Goal: Task Accomplishment & Management: Complete application form

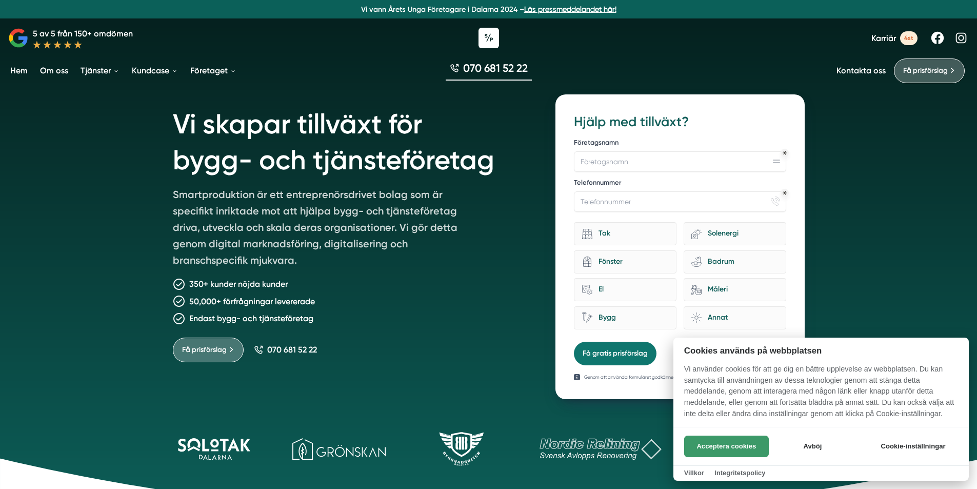
click at [743, 448] on button "Acceptera cookies" at bounding box center [726, 447] width 85 height 22
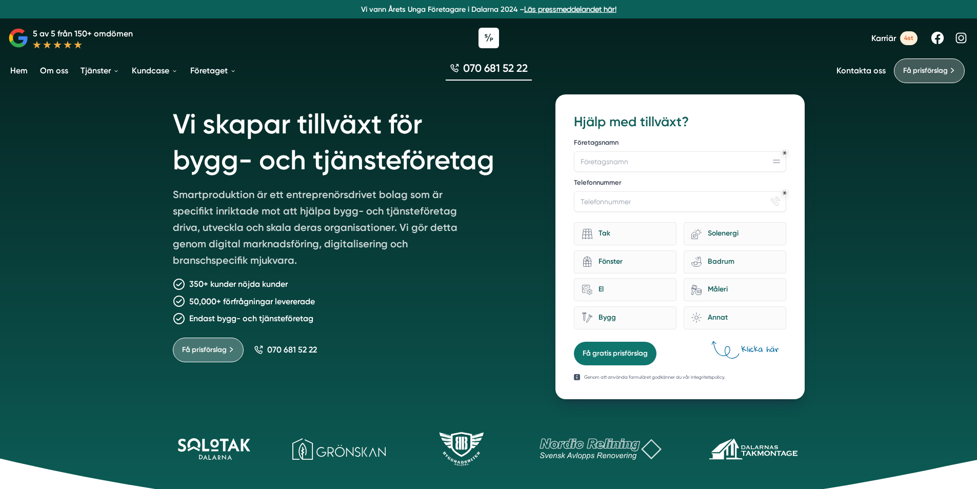
click at [261, 189] on p "Smartproduktion är ett entreprenörsdrivet bolag som är specifikt inriktade mot …" at bounding box center [321, 229] width 296 height 86
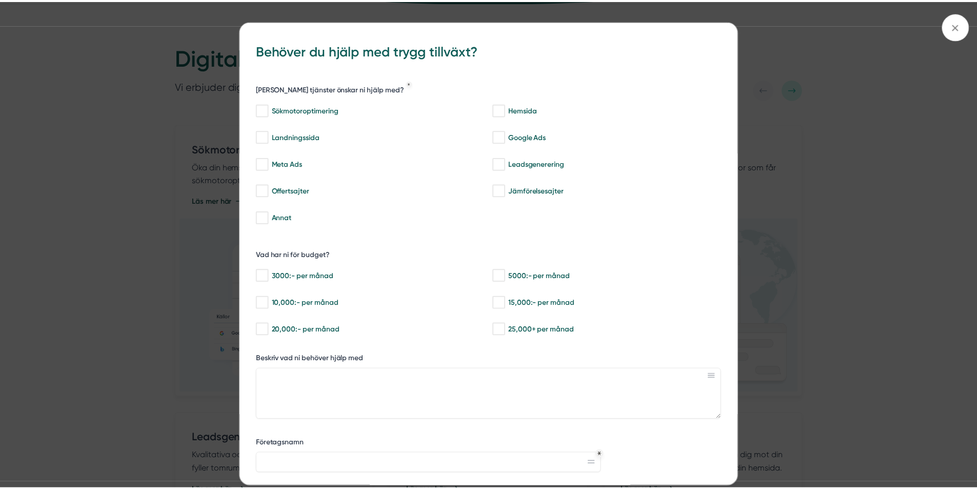
scroll to position [116, 0]
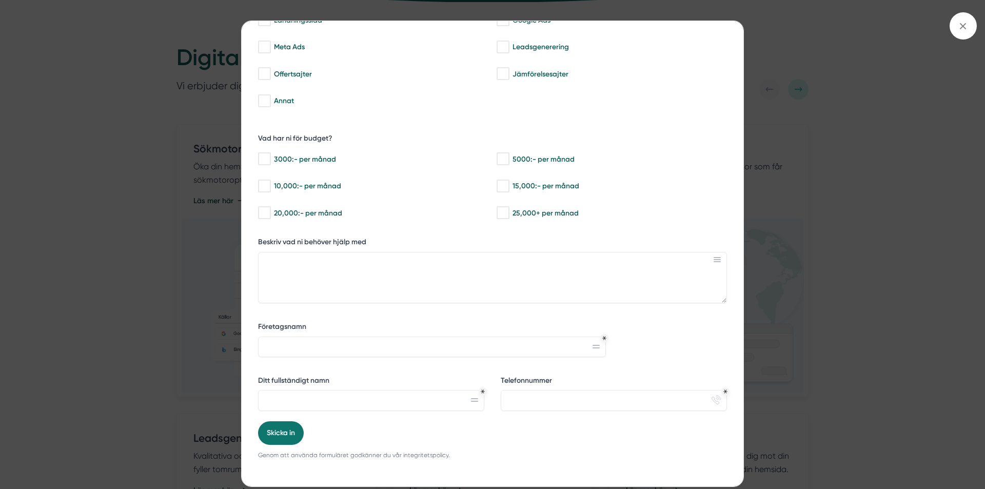
click at [956, 171] on div "bbc9b822-b2c6-488a-ab3e-9a2d59e49c7c Behöver du hjälp med trygg tillväxt? Vilka…" at bounding box center [492, 244] width 985 height 489
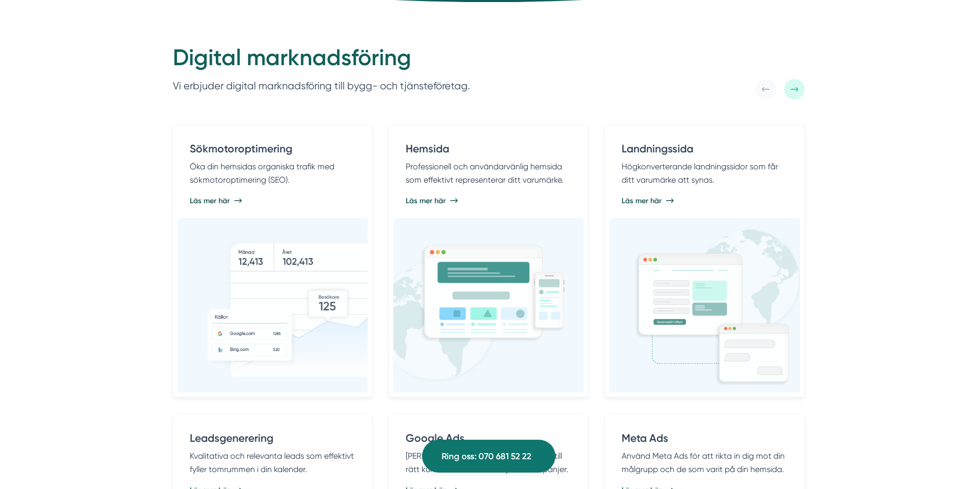
click at [857, 152] on div "Digital marknadsföring Vi erbjuder digital marknadsföring till bygg- och tjänst…" at bounding box center [488, 365] width 977 height 726
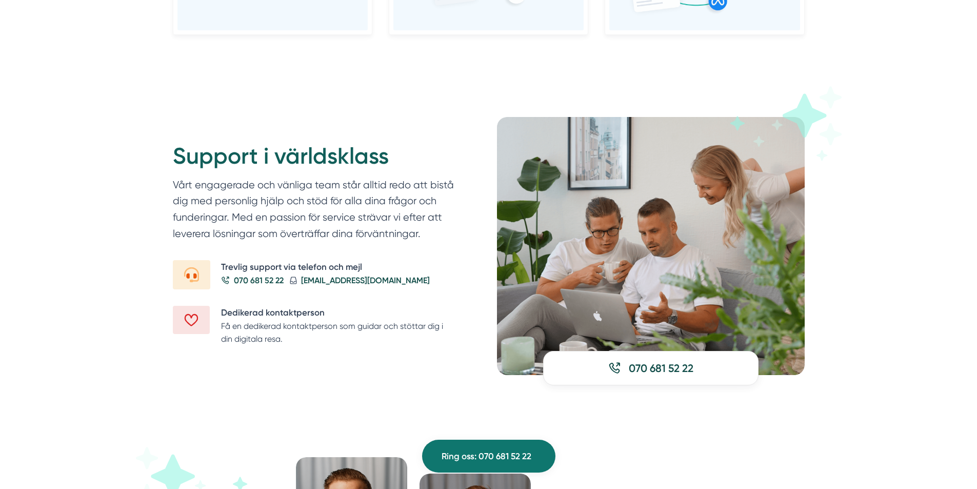
scroll to position [0, 0]
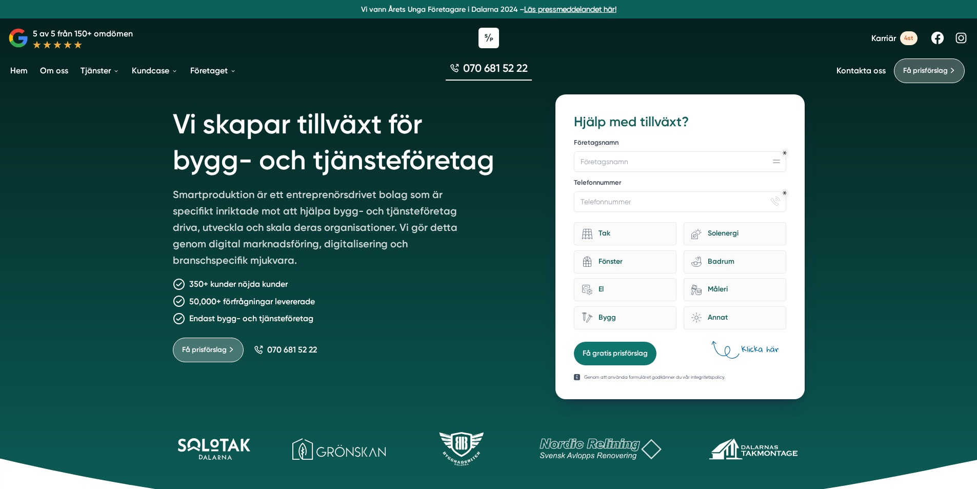
click at [882, 37] on span "Karriär" at bounding box center [884, 38] width 25 height 10
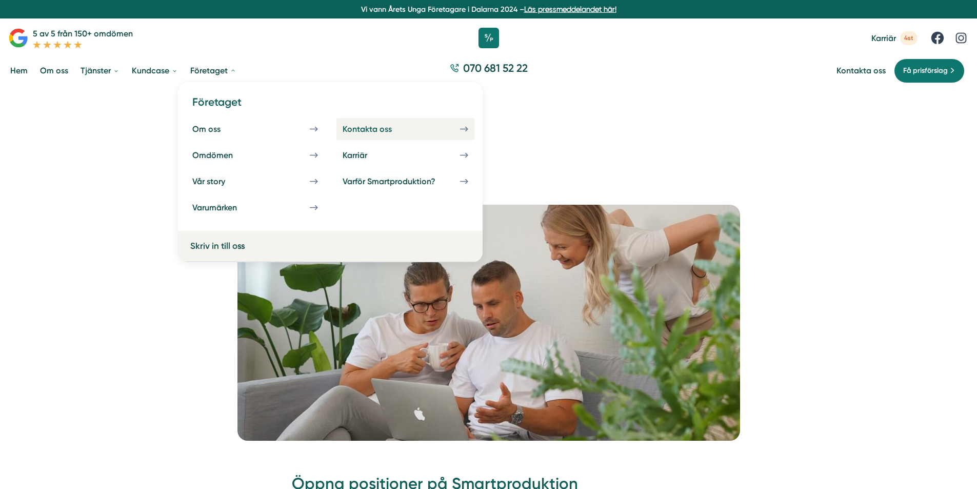
click at [364, 124] on div "Kontakta oss" at bounding box center [380, 129] width 74 height 10
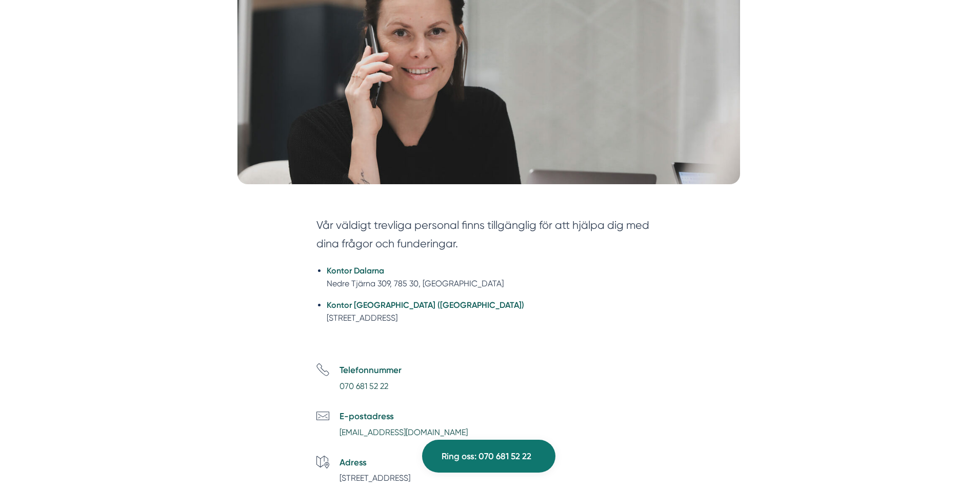
drag, startPoint x: 326, startPoint y: 317, endPoint x: 404, endPoint y: 315, distance: 78.0
click at [404, 315] on ul "Kontor Dalarna Nedre Tjärna 309, 785 30, Gagnef Kontor Stockholm (NYHET) Tellus…" at bounding box center [489, 298] width 345 height 80
copy li "Tellusborgsvägen 67,"
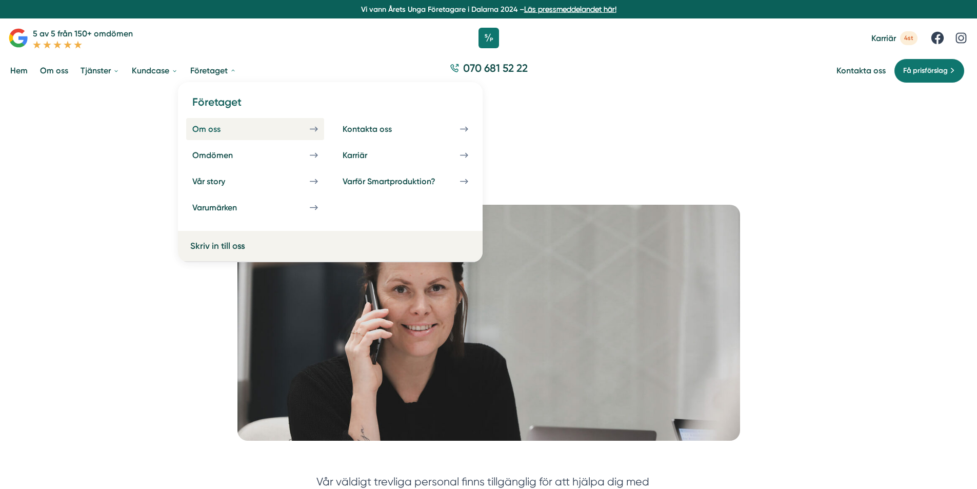
click at [214, 131] on div "Om oss" at bounding box center [218, 129] width 53 height 10
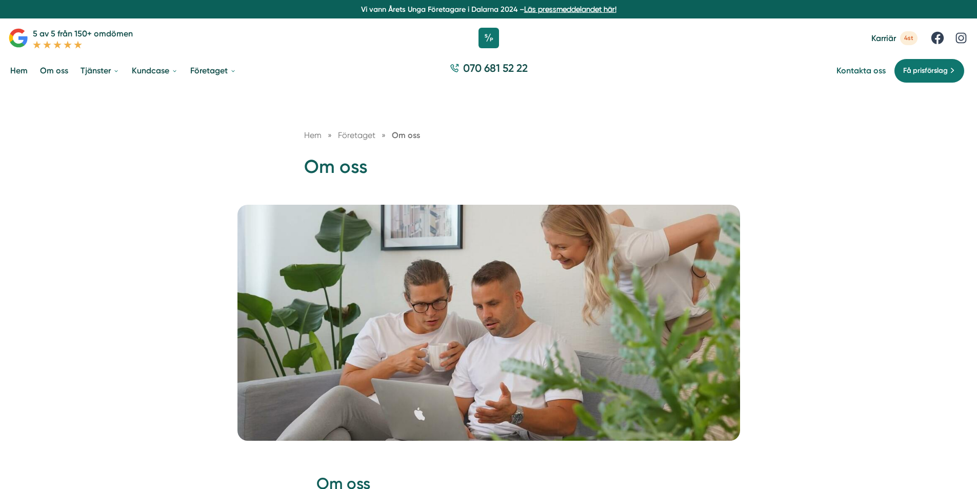
click at [875, 74] on link "Kontakta oss" at bounding box center [861, 71] width 49 height 10
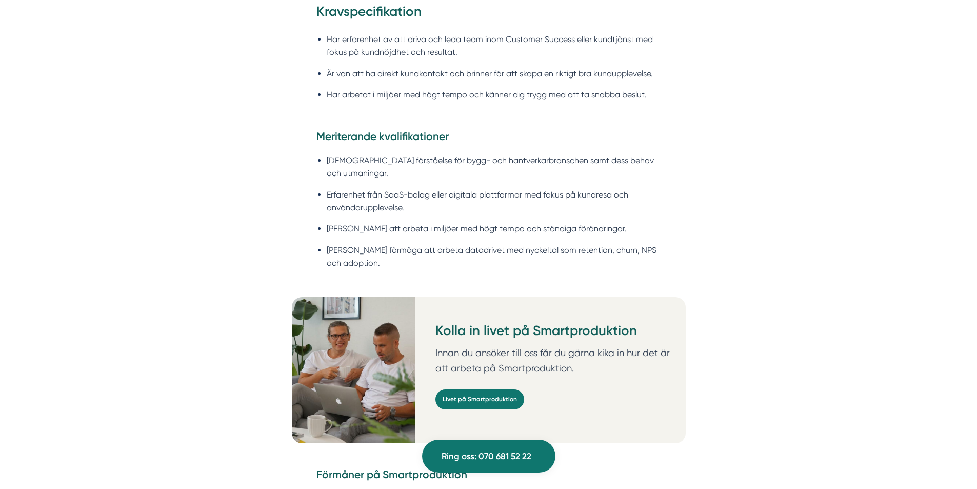
scroll to position [1221, 0]
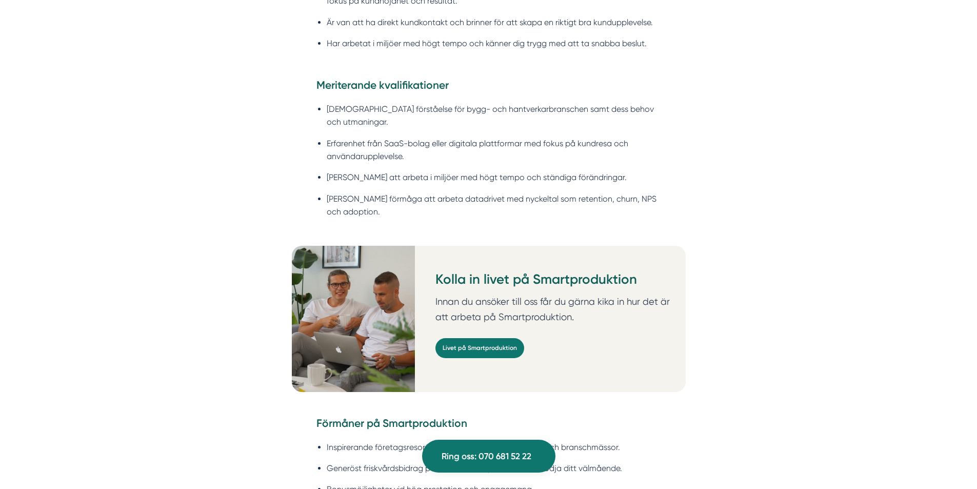
click at [607, 192] on li "Stark förmåga att arbeta datadrivet med nyckeltal som retention, churn, NPS och…" at bounding box center [494, 205] width 335 height 26
copy li "NPS"
click at [675, 197] on div "Meriterande kvalifikationer God förståelse för bygg- och hantverkarbranschen sa…" at bounding box center [489, 161] width 394 height 168
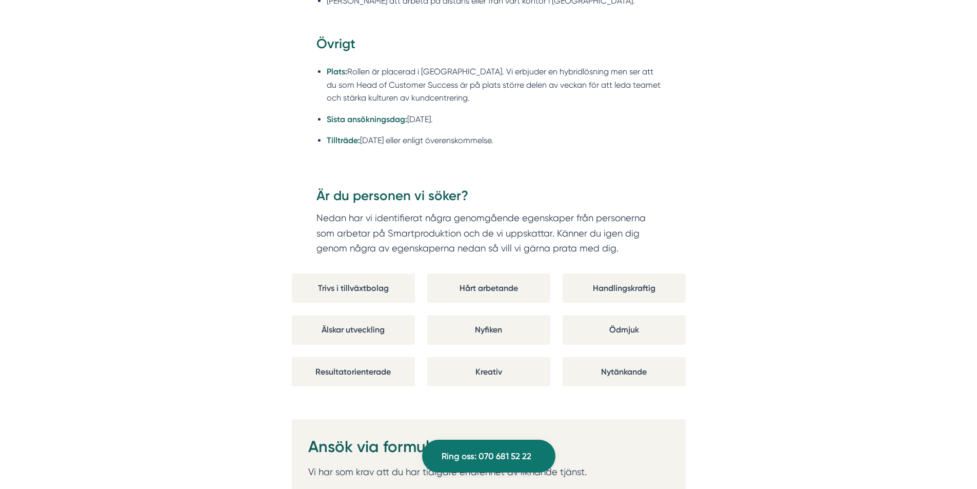
scroll to position [1785, 0]
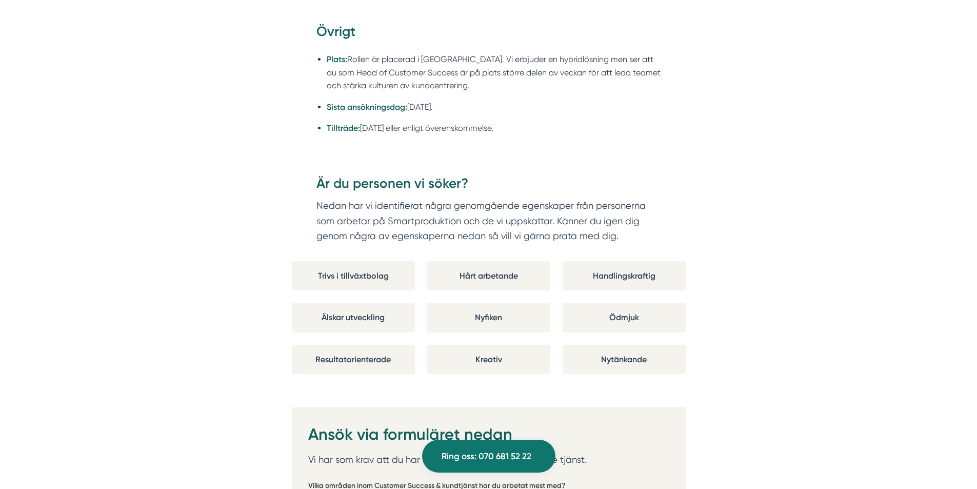
click at [484, 348] on div "Kreativ" at bounding box center [488, 359] width 123 height 29
click at [503, 287] on div "Trivs i tillväxtbolag Hårt arbetande Handlingskraftig Älskar utveckling Nyfiken…" at bounding box center [489, 317] width 394 height 113
click at [497, 262] on div "Hårt arbetande" at bounding box center [488, 275] width 123 height 29
click at [372, 268] on div "Trivs i tillväxtbolag" at bounding box center [353, 275] width 123 height 29
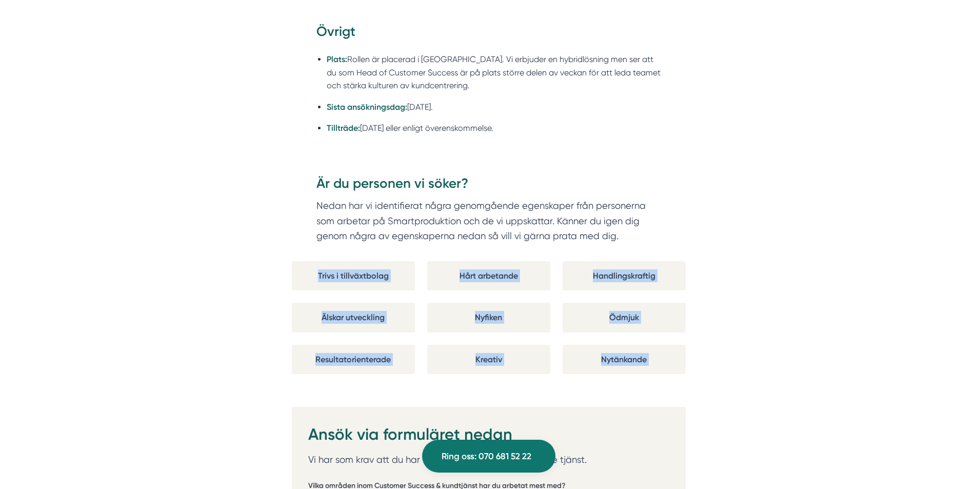
drag, startPoint x: 238, startPoint y: 255, endPoint x: 718, endPoint y: 362, distance: 492.4
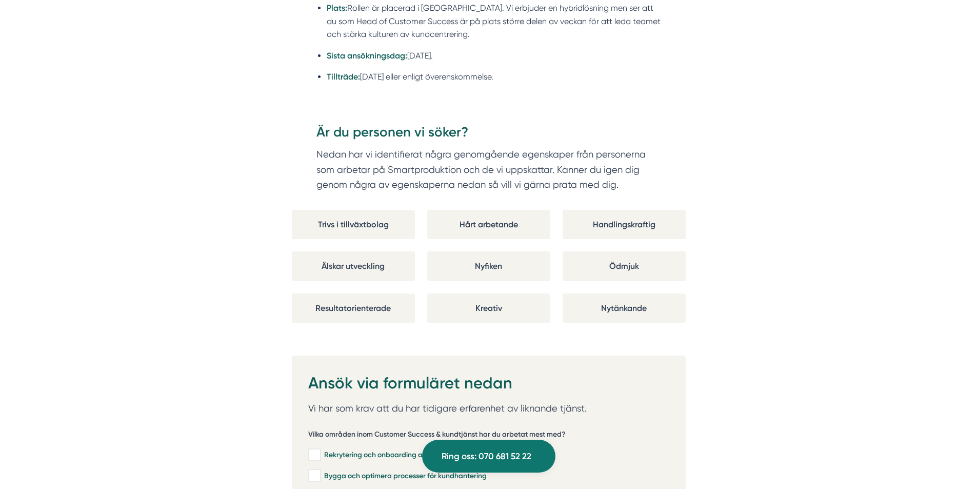
scroll to position [1888, 0]
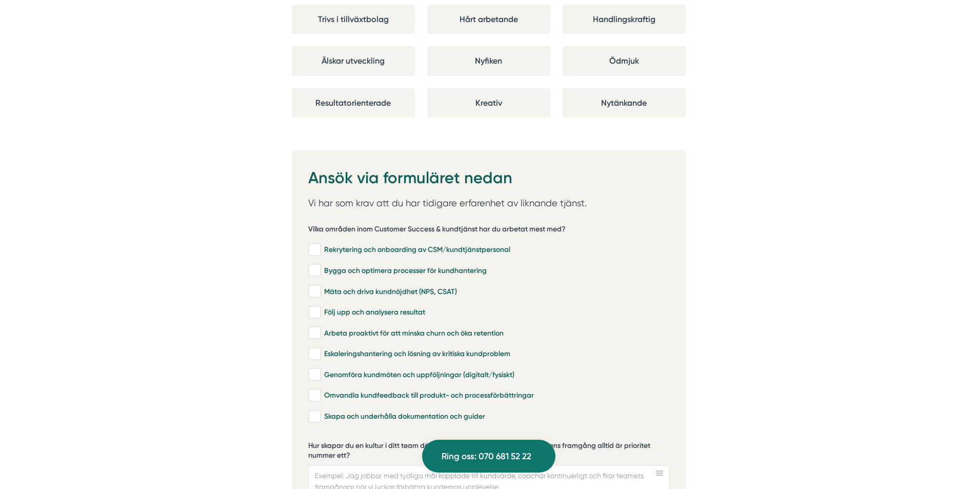
scroll to position [2093, 0]
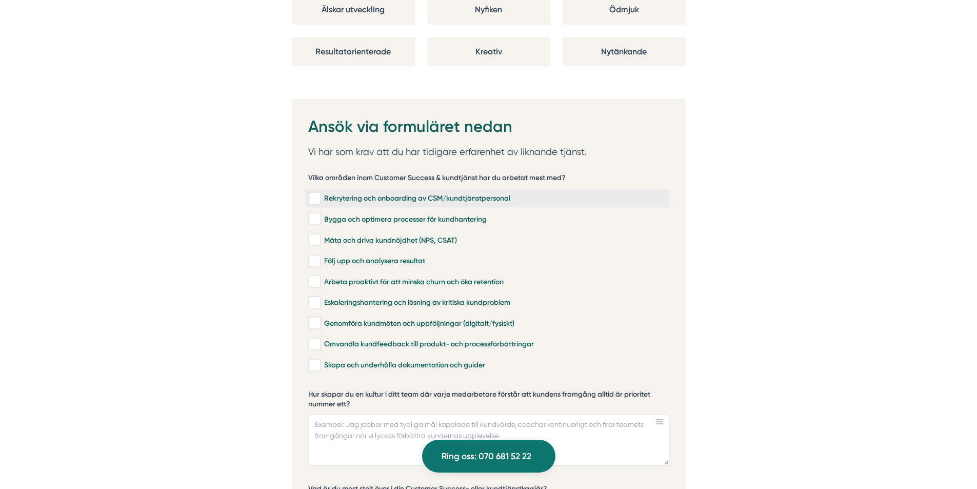
click at [314, 193] on input "Rekrytering och onboarding av CSM/kundtjänstpersonal" at bounding box center [314, 198] width 12 height 10
checkbox input "true"
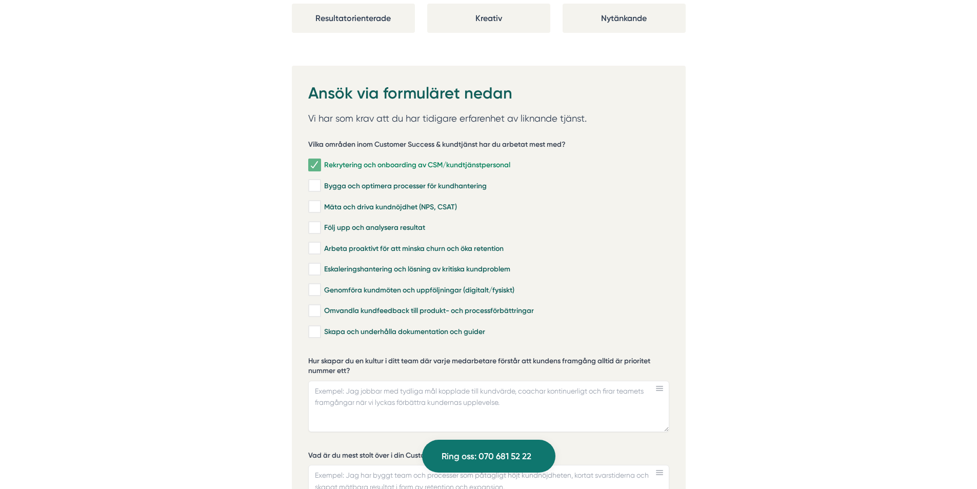
scroll to position [2145, 0]
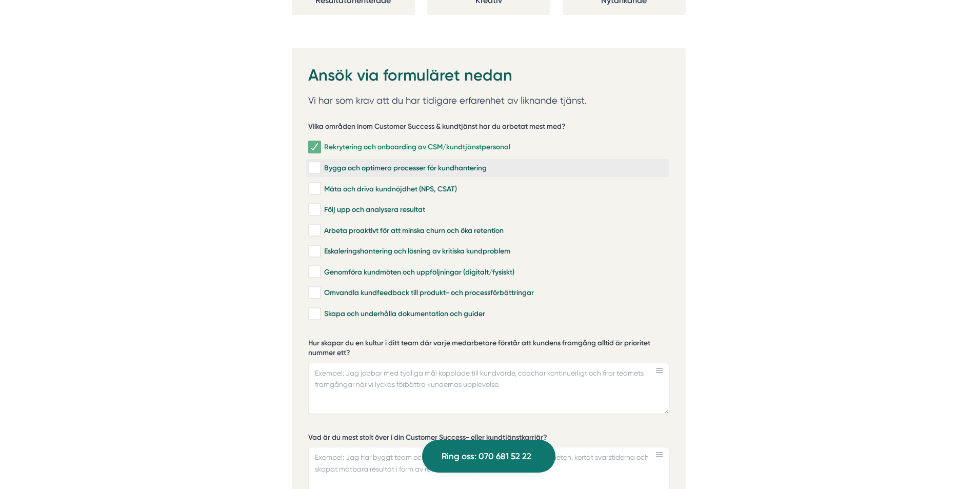
click at [316, 163] on input "Bygga och optimera processer för kundhantering" at bounding box center [314, 168] width 12 height 10
checkbox input "true"
click at [314, 205] on input "Följ upp och analysera resultat" at bounding box center [314, 210] width 12 height 10
checkbox input "true"
click at [313, 225] on input "Arbeta proaktivt för att minska churn och öka retention" at bounding box center [314, 230] width 12 height 10
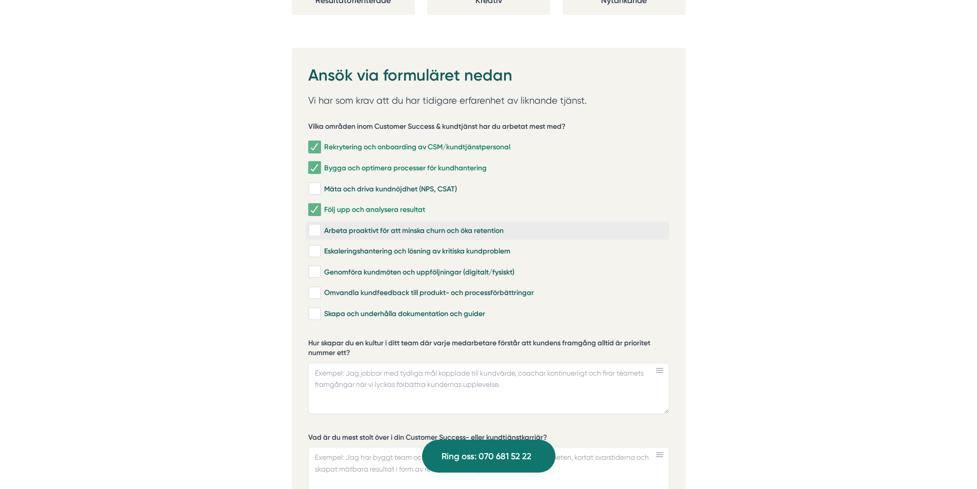
checkbox input "true"
click at [313, 246] on input "Eskaleringshantering och lösning av kritiska kundproblem" at bounding box center [314, 251] width 12 height 10
checkbox input "true"
click at [316, 267] on input "Genomföra kundmöten och uppföljningar (digitalt/fysiskt)" at bounding box center [314, 272] width 12 height 10
checkbox input "true"
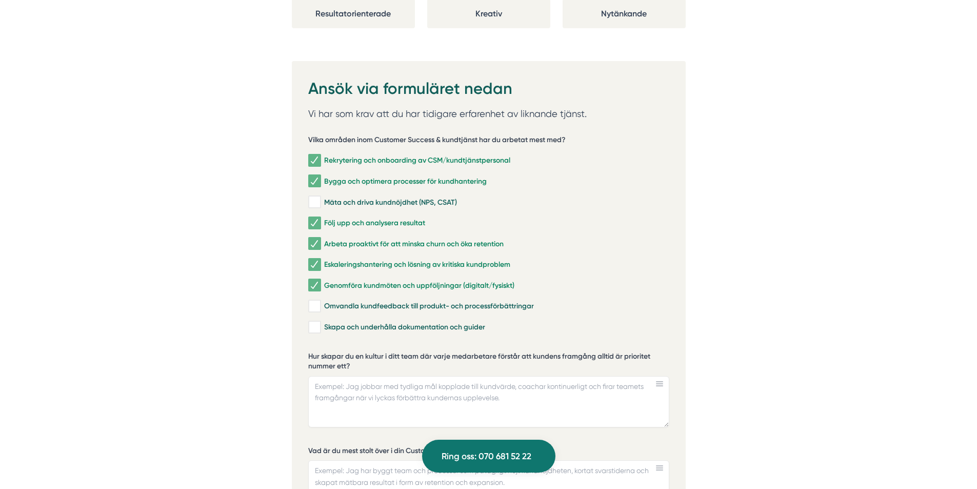
scroll to position [2155, 0]
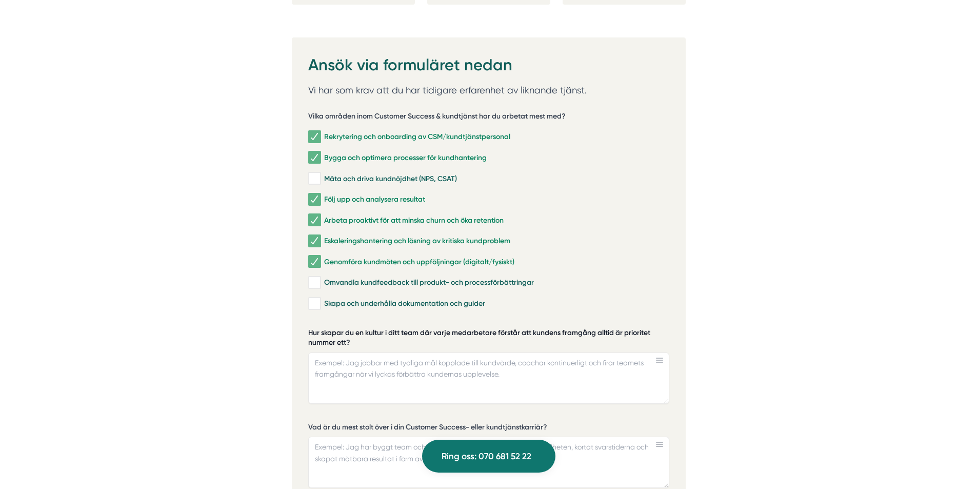
drag, startPoint x: 306, startPoint y: 319, endPoint x: 345, endPoint y: 331, distance: 41.4
click at [345, 331] on div "Ansök via formuläret nedan Vi har som krav att du har tidigare erfarenhet av li…" at bounding box center [489, 432] width 394 height 790
drag, startPoint x: 347, startPoint y: 330, endPoint x: 321, endPoint y: 326, distance: 26.5
click at [321, 328] on label "Hur skapar du en kultur i ditt team där varje medarbetare förstår att kundens f…" at bounding box center [488, 339] width 361 height 23
click at [321, 352] on textarea "Hur skapar du en kultur i ditt team där varje medarbetare förstår att kundens f…" at bounding box center [488, 377] width 361 height 51
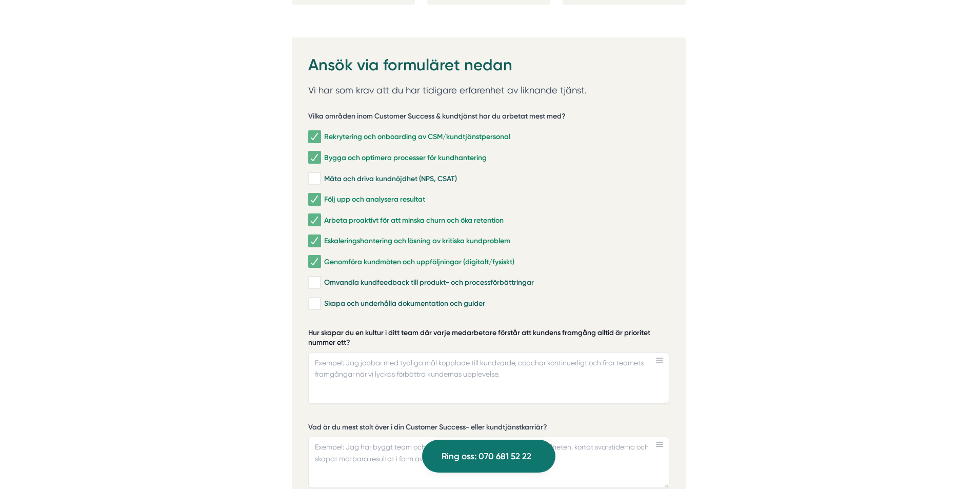
drag, startPoint x: 328, startPoint y: 318, endPoint x: 358, endPoint y: 330, distance: 31.5
click at [358, 330] on label "Hur skapar du en kultur i ditt team där varje medarbetare förstår att kundens f…" at bounding box center [488, 339] width 361 height 23
click at [358, 352] on textarea "Hur skapar du en kultur i ditt team där varje medarbetare förstår att kundens f…" at bounding box center [488, 377] width 361 height 51
click at [498, 328] on label "Hur skapar du en kultur i ditt team där varje medarbetare förstår att kundens f…" at bounding box center [488, 339] width 361 height 23
click at [498, 352] on textarea "Hur skapar du en kultur i ditt team där varje medarbetare förstår att kundens f…" at bounding box center [488, 377] width 361 height 51
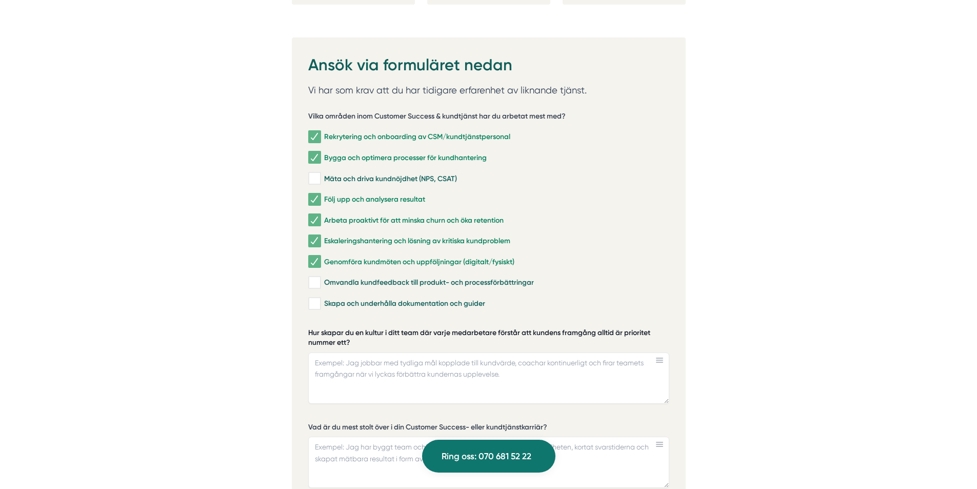
click at [498, 328] on label "Hur skapar du en kultur i ditt team där varje medarbetare förstår att kundens f…" at bounding box center [488, 339] width 361 height 23
click at [498, 352] on textarea "Hur skapar du en kultur i ditt team där varje medarbetare förstår att kundens f…" at bounding box center [488, 377] width 361 height 51
click at [498, 328] on label "Hur skapar du en kultur i ditt team där varje medarbetare förstår att kundens f…" at bounding box center [488, 339] width 361 height 23
click at [498, 352] on textarea "Hur skapar du en kultur i ditt team där varje medarbetare förstår att kundens f…" at bounding box center [488, 377] width 361 height 51
click at [498, 328] on label "Hur skapar du en kultur i ditt team där varje medarbetare förstår att kundens f…" at bounding box center [488, 339] width 361 height 23
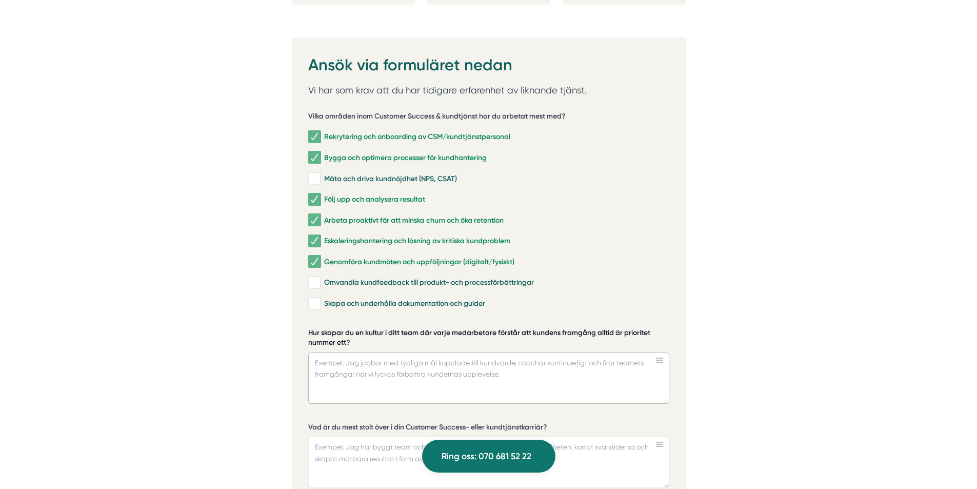
click at [498, 352] on textarea "Hur skapar du en kultur i ditt team där varje medarbetare förstår att kundens f…" at bounding box center [488, 377] width 361 height 51
click at [459, 355] on textarea "Hur skapar du en kultur i ditt team där varje medarbetare förstår att kundens f…" at bounding box center [488, 377] width 361 height 51
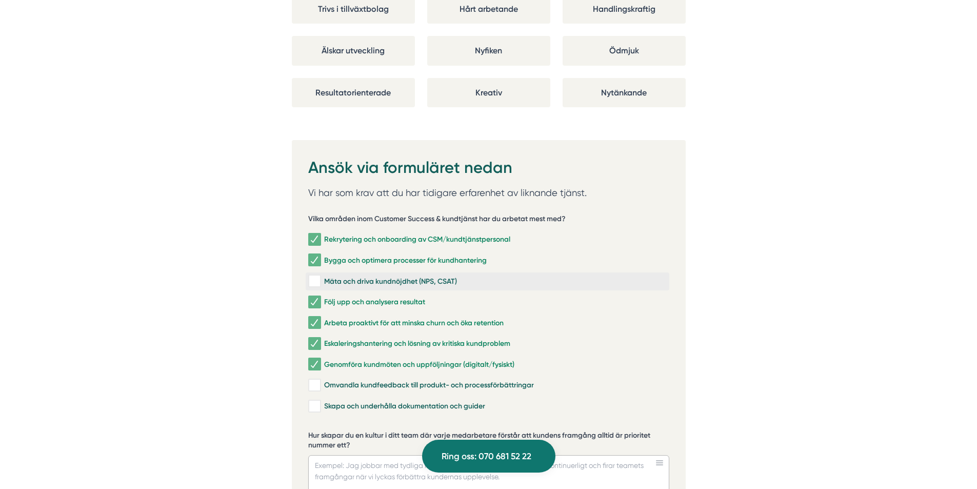
scroll to position [2104, 0]
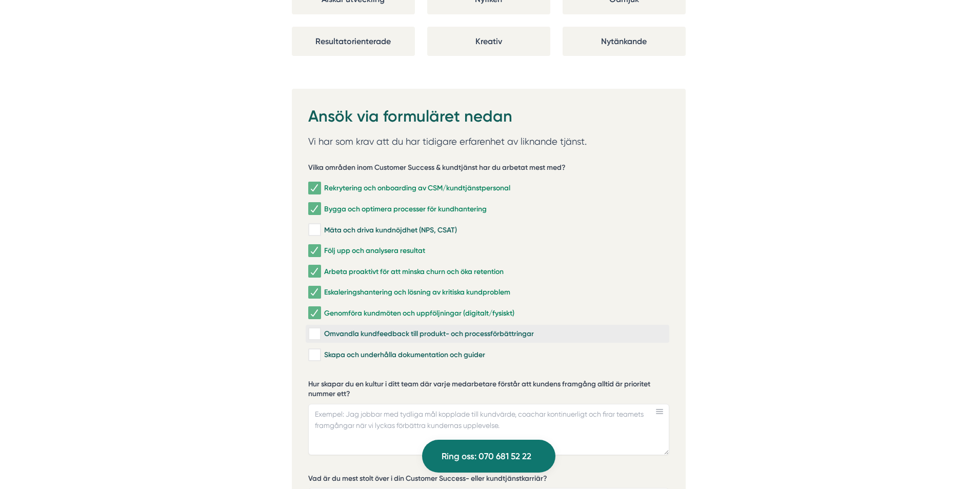
click at [315, 329] on input "Omvandla kundfeedback till produkt- och processförbättringar" at bounding box center [314, 334] width 12 height 10
click at [317, 329] on input "Omvandla kundfeedback till produkt- och processförbättringar" at bounding box center [314, 334] width 12 height 10
checkbox input "false"
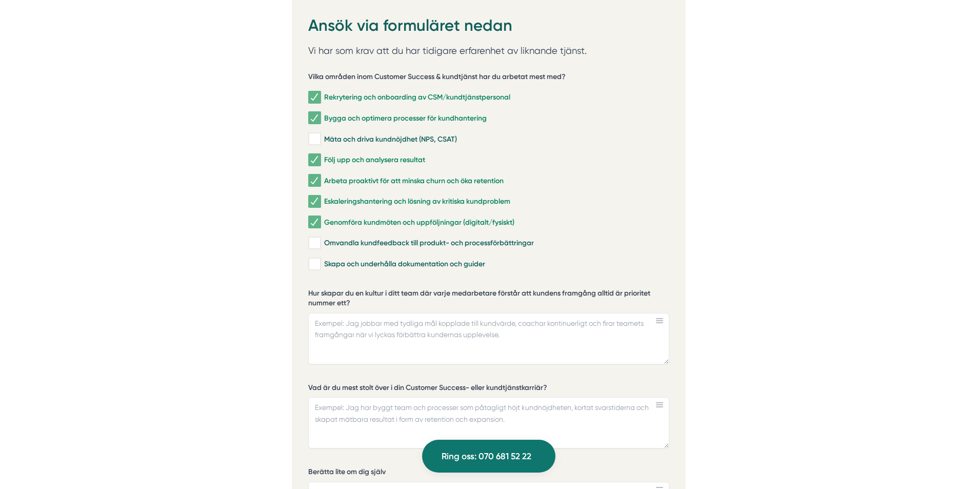
scroll to position [2206, 0]
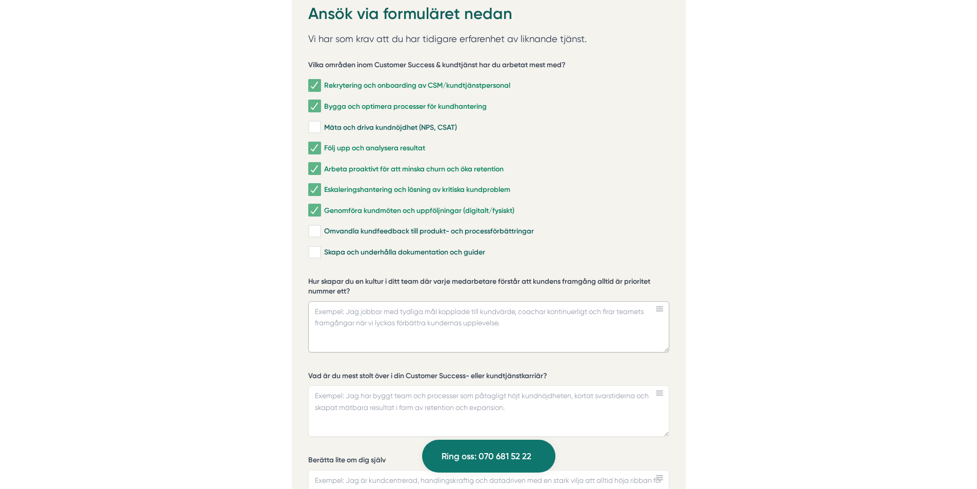
click at [398, 313] on textarea "Hur skapar du en kultur i ditt team där varje medarbetare förstår att kundens f…" at bounding box center [488, 326] width 361 height 51
paste textarea "Jag skapar kulturen genom att alltid koppla vårt arbete till kundens mål och af…"
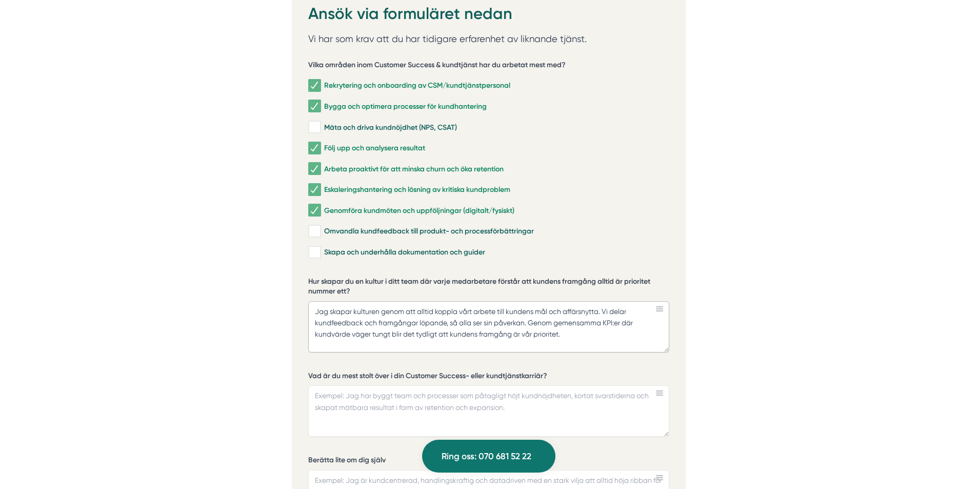
type textarea "Jag skapar kulturen genom att alltid koppla vårt arbete till kundens mål och af…"
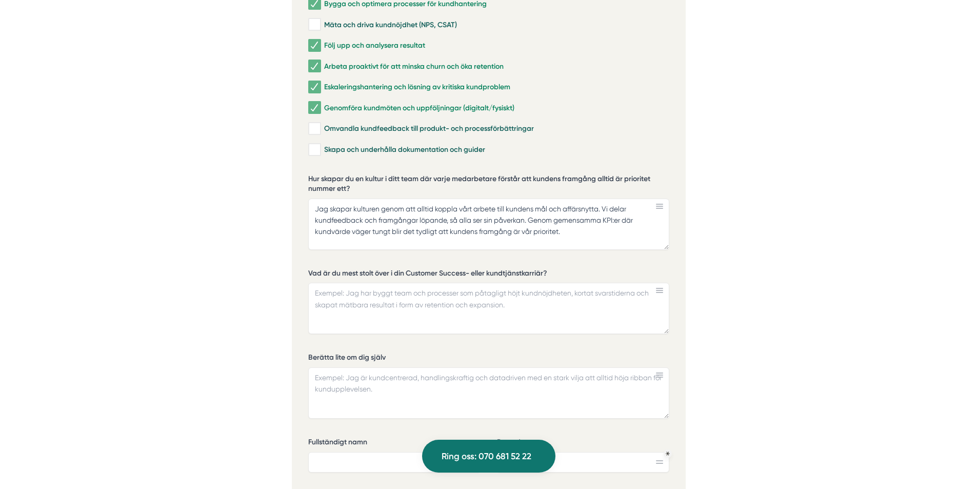
scroll to position [2257, 0]
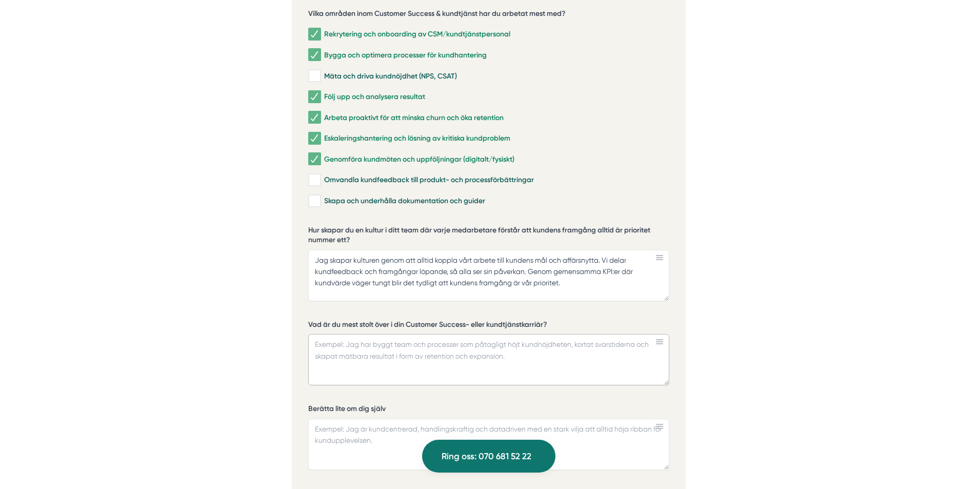
click at [433, 350] on textarea "Vad är du mest stolt över i din Customer Success- eller kundtjänstkarriär?" at bounding box center [488, 359] width 361 height 51
click at [527, 334] on textarea "Det jag är mest stolt över är att jag haft möjlighet att stötta och utveckla ko…" at bounding box center [488, 359] width 361 height 51
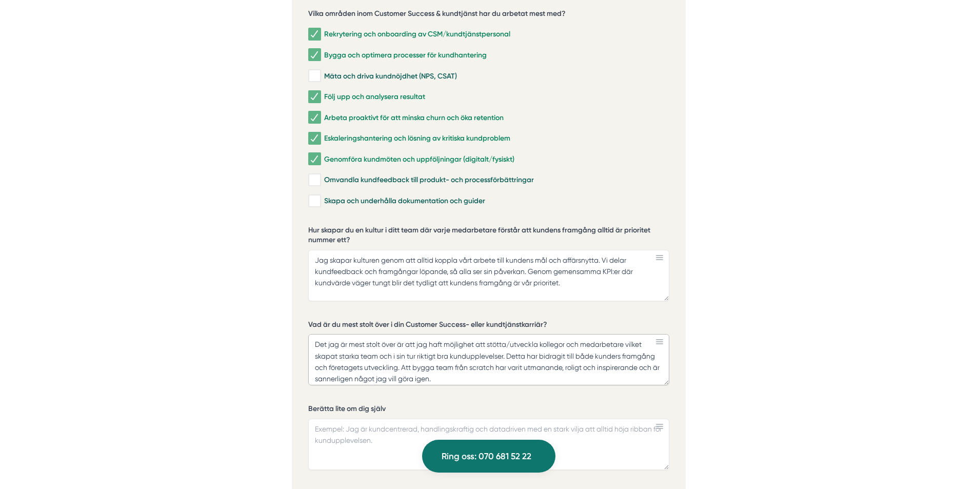
type textarea "Det jag är mest stolt över är att jag haft möjlighet att stötta/utveckla kolleg…"
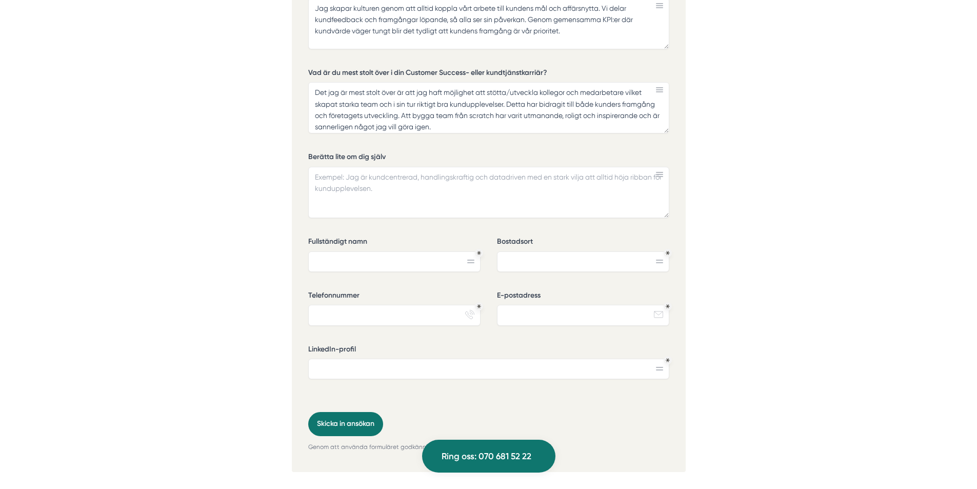
scroll to position [2514, 0]
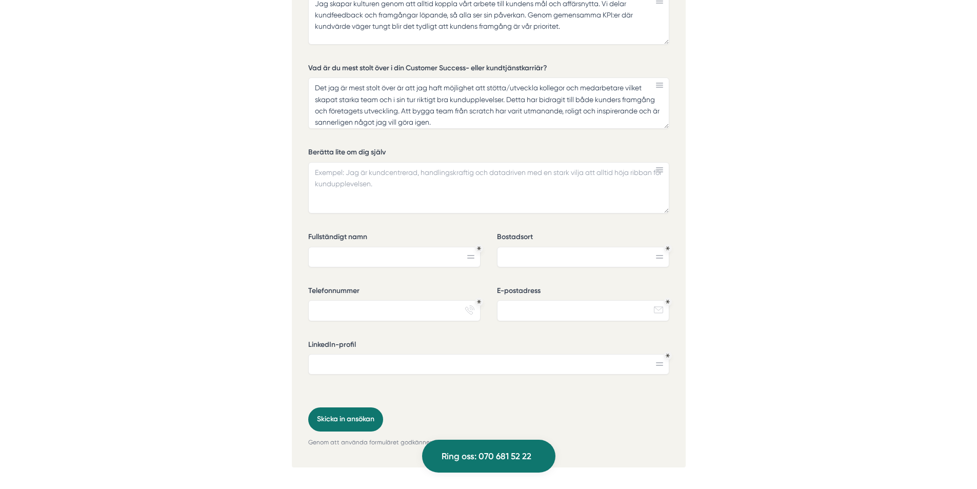
click at [661, 362] on icon at bounding box center [659, 364] width 7 height 4
click at [586, 354] on input "LinkedIn-profil" at bounding box center [488, 364] width 361 height 21
click at [464, 354] on input "LinkedIn-profil" at bounding box center [488, 364] width 361 height 21
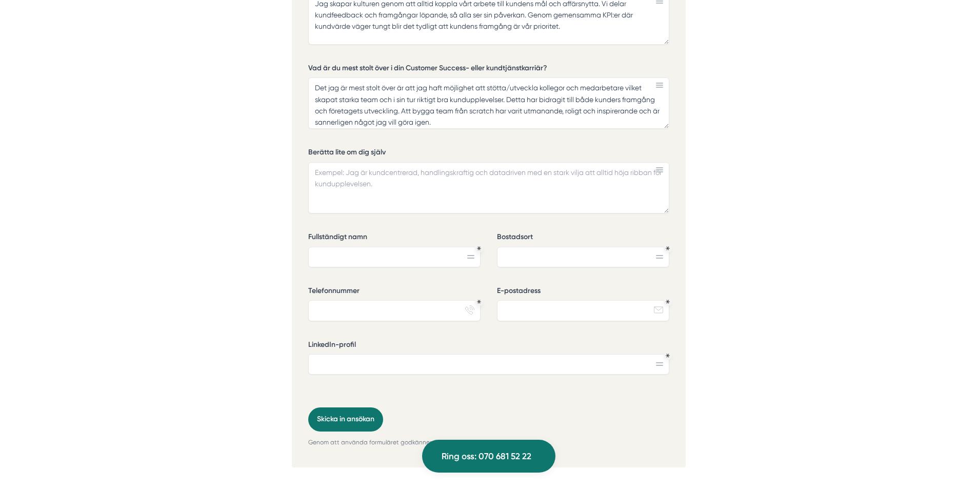
click at [331, 247] on input "Fullständigt namn" at bounding box center [394, 257] width 172 height 21
type input "Sebastian Gahlin"
type input "Stockholm"
type input "0720788018"
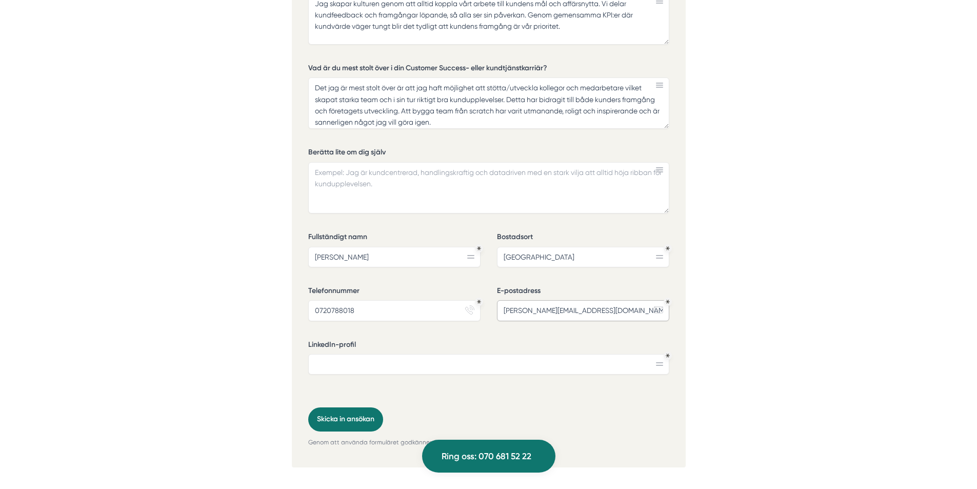
type input "sebastian_gahlin@hotmail.com"
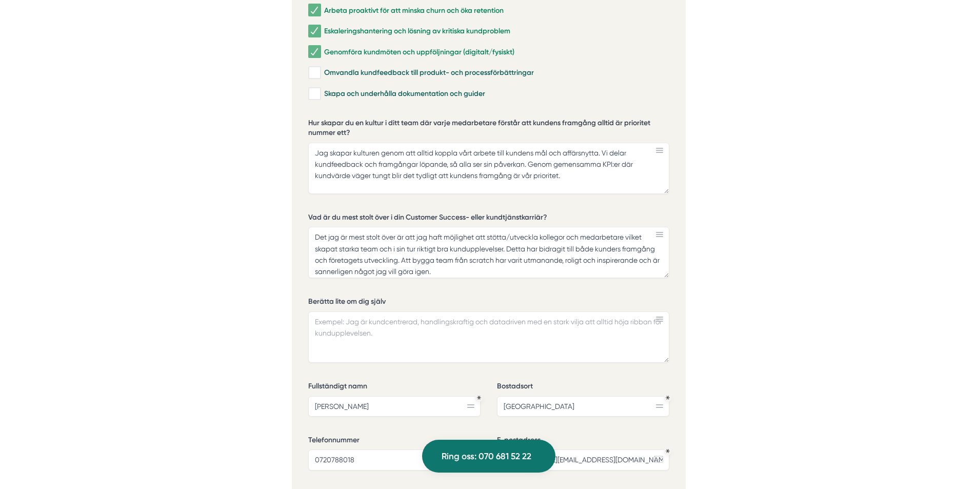
scroll to position [2360, 0]
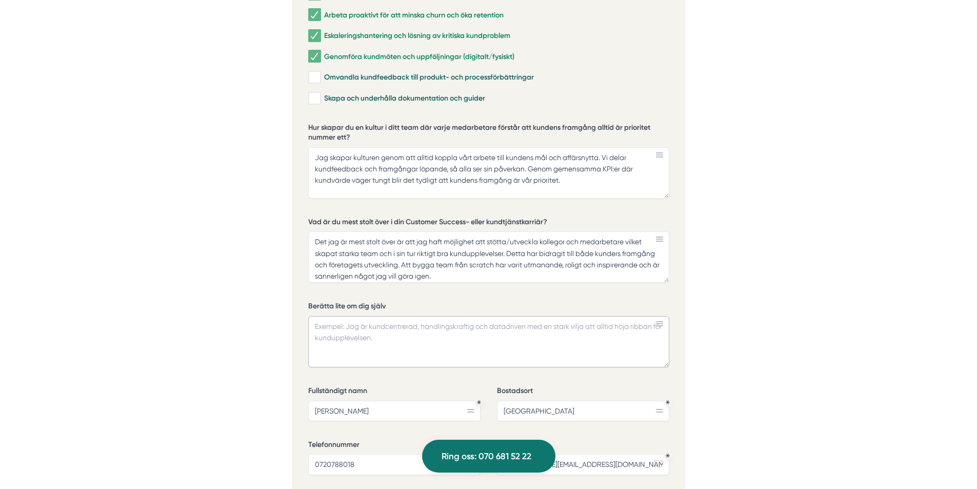
click at [424, 334] on textarea "Berätta lite om dig själv" at bounding box center [488, 341] width 361 height 51
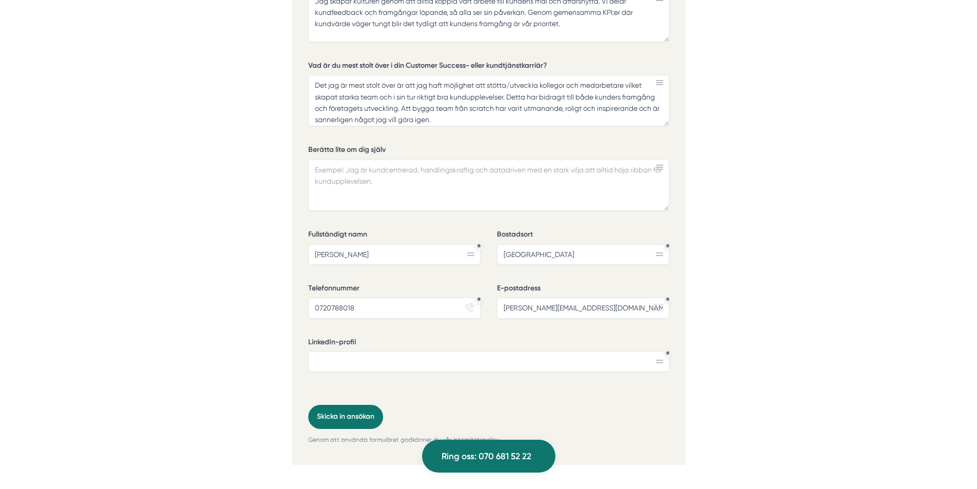
scroll to position [2514, 0]
click at [430, 355] on input "LinkedIn-profil" at bounding box center [488, 364] width 361 height 21
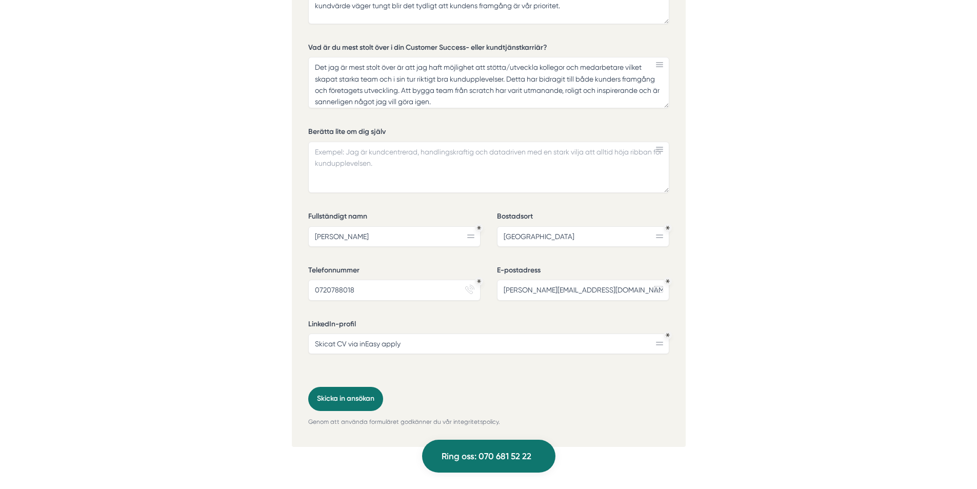
scroll to position [2534, 0]
click at [440, 334] on input "Skicat CV via inEasy apply" at bounding box center [488, 344] width 361 height 21
drag, startPoint x: 498, startPoint y: 332, endPoint x: 404, endPoint y: 351, distance: 95.9
click at [404, 351] on div "Vilka områden inom Customer Success & kundtjänst har du arbetat mest med? Rekry…" at bounding box center [488, 56] width 361 height 664
type input "Skickat CV via inEasy apply"
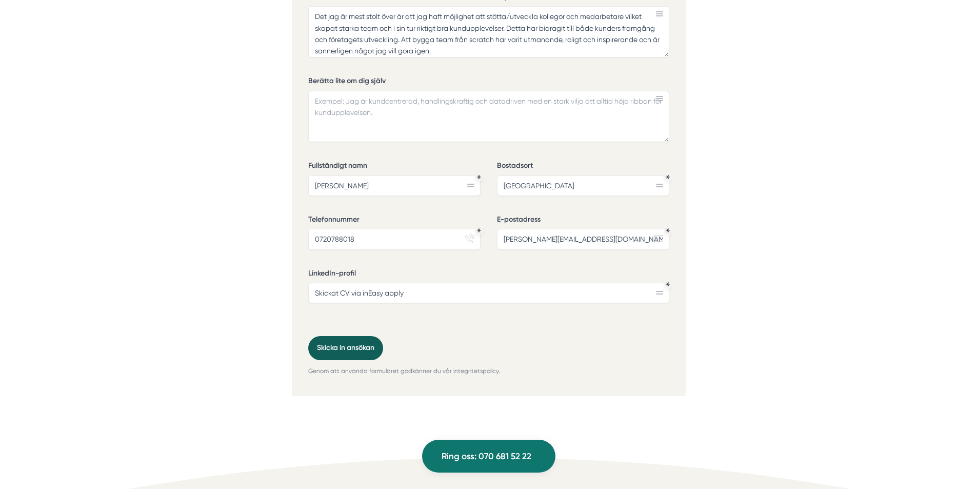
click at [345, 336] on button "Skicka in ansökan" at bounding box center [345, 348] width 75 height 24
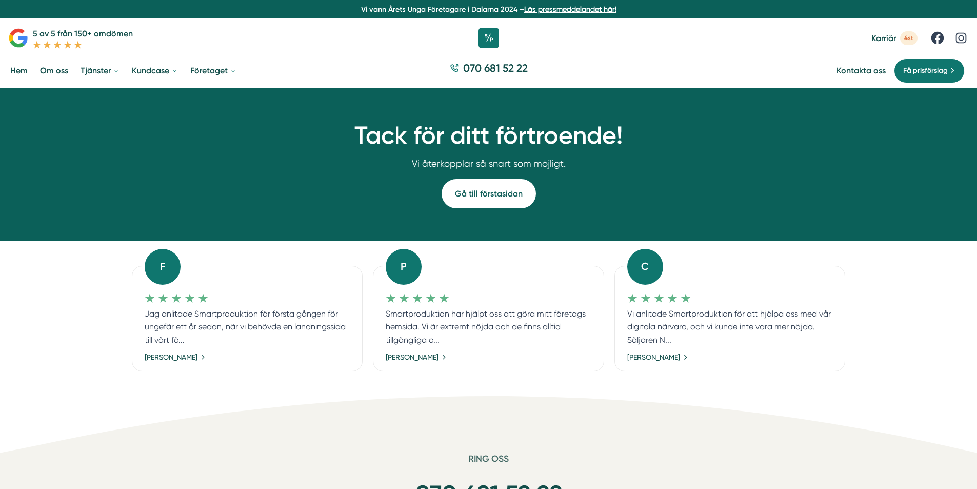
click at [500, 191] on link "Gå till förstasidan" at bounding box center [489, 193] width 94 height 29
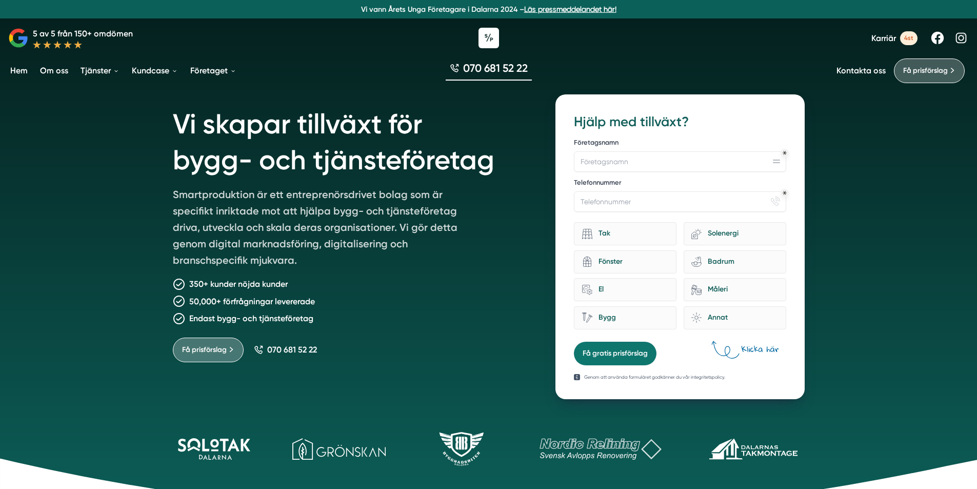
click at [24, 71] on link "Hem" at bounding box center [19, 70] width 22 height 26
